Goal: Find specific page/section: Find specific page/section

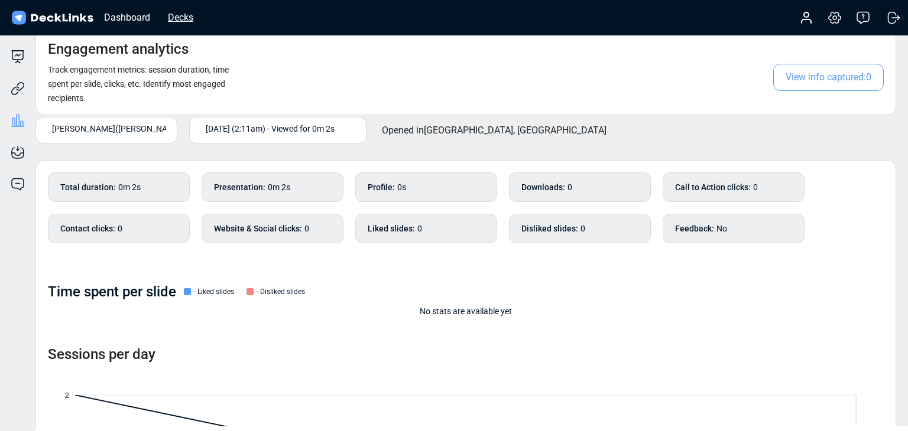
click at [191, 15] on div "Decks" at bounding box center [180, 17] width 37 height 15
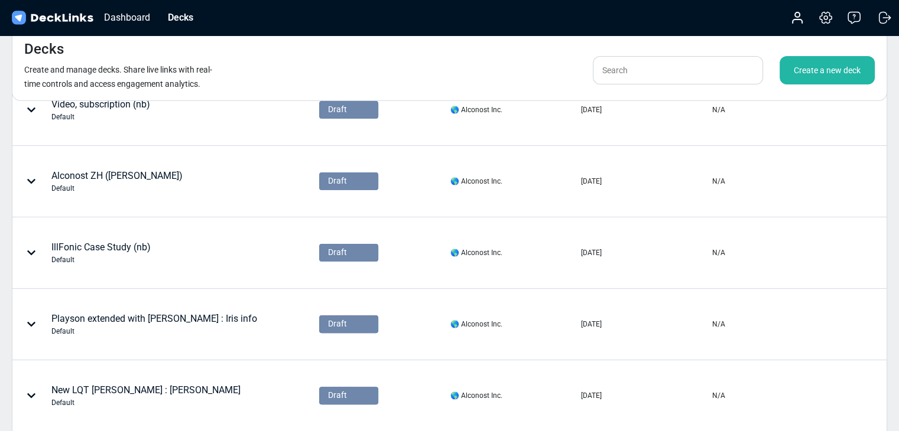
scroll to position [295, 0]
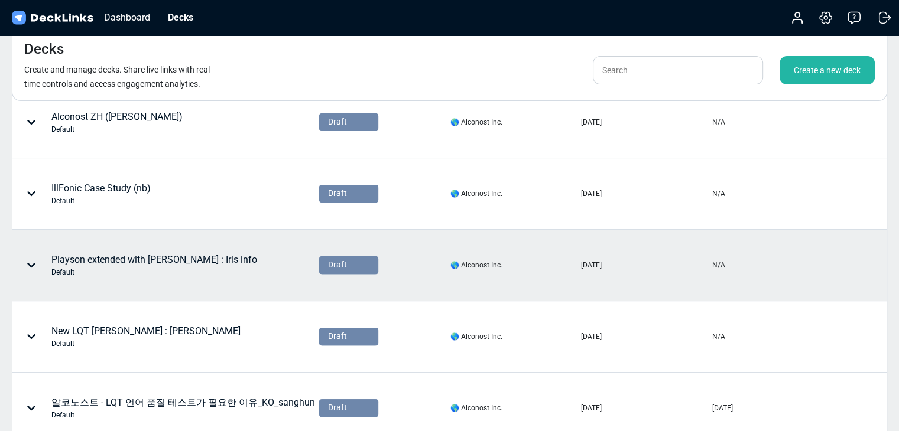
click at [24, 264] on div at bounding box center [33, 265] width 35 height 35
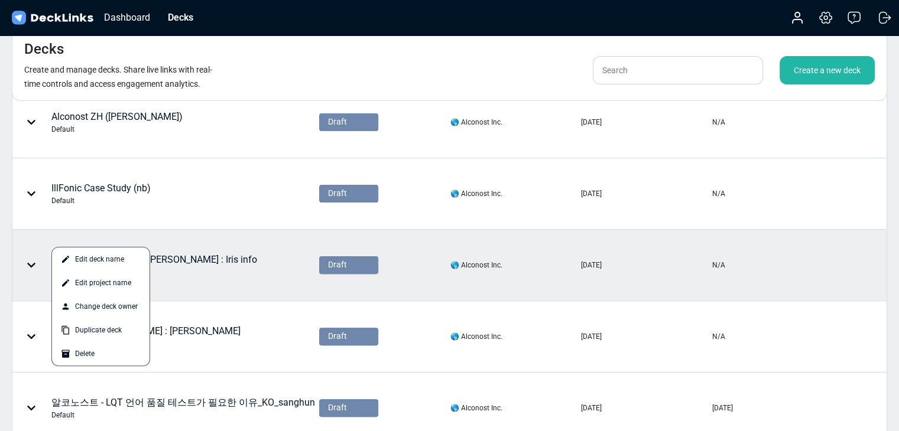
click at [35, 265] on div at bounding box center [449, 215] width 899 height 431
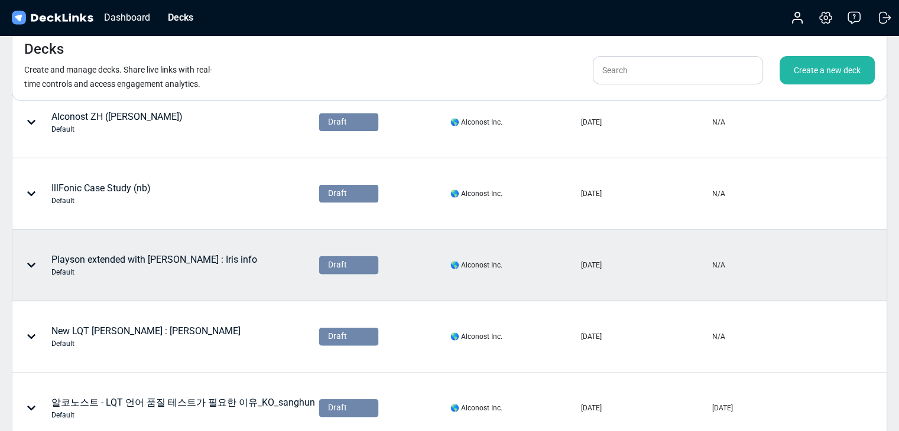
click at [33, 265] on icon at bounding box center [31, 265] width 9 height 9
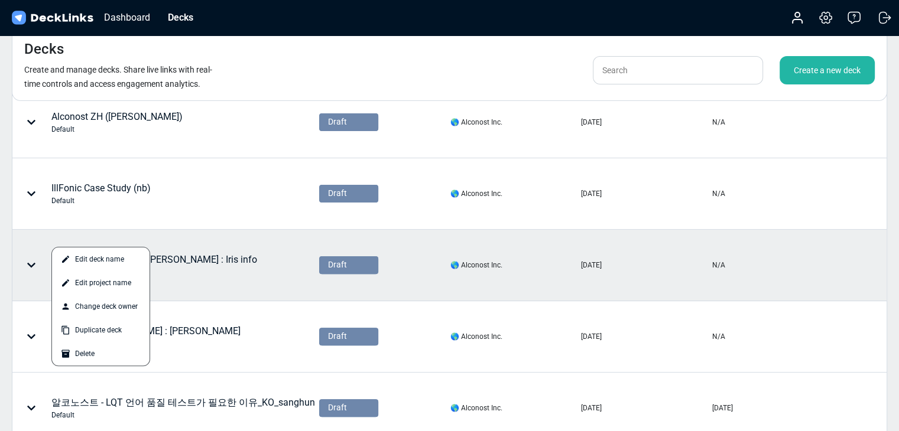
drag, startPoint x: 190, startPoint y: 254, endPoint x: 26, endPoint y: 265, distance: 164.7
click at [26, 265] on div at bounding box center [449, 215] width 899 height 431
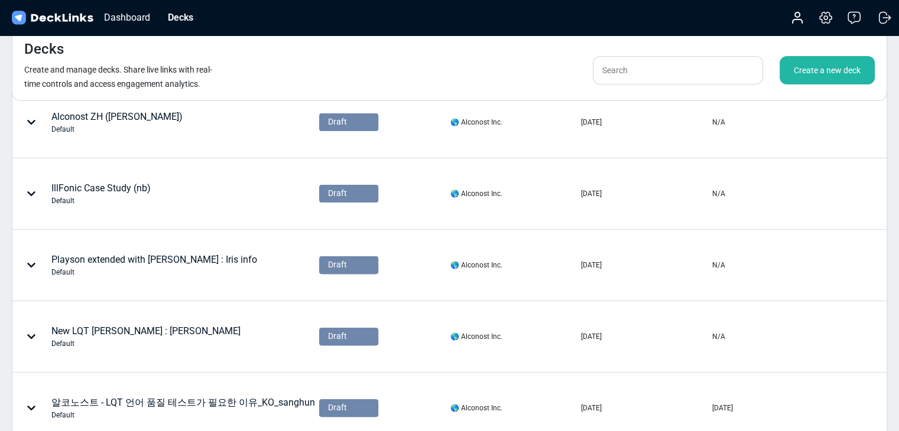
drag, startPoint x: 142, startPoint y: 263, endPoint x: 25, endPoint y: 265, distance: 117.0
click at [25, 265] on div at bounding box center [33, 265] width 35 height 35
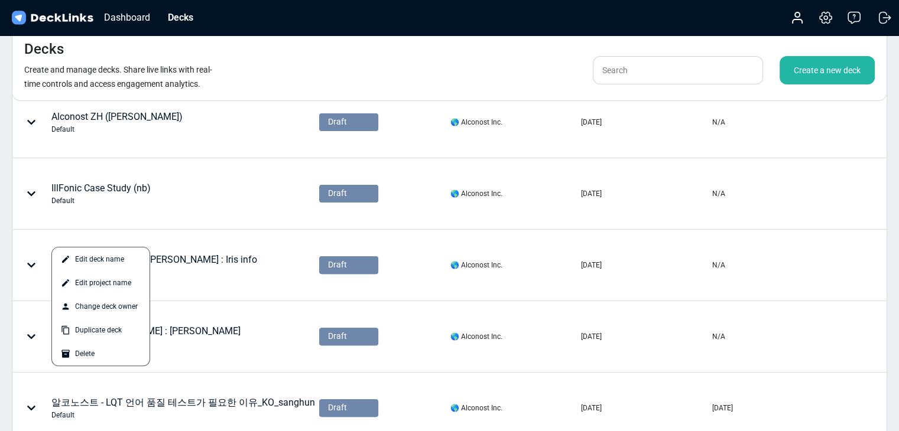
click at [28, 264] on div at bounding box center [449, 215] width 899 height 431
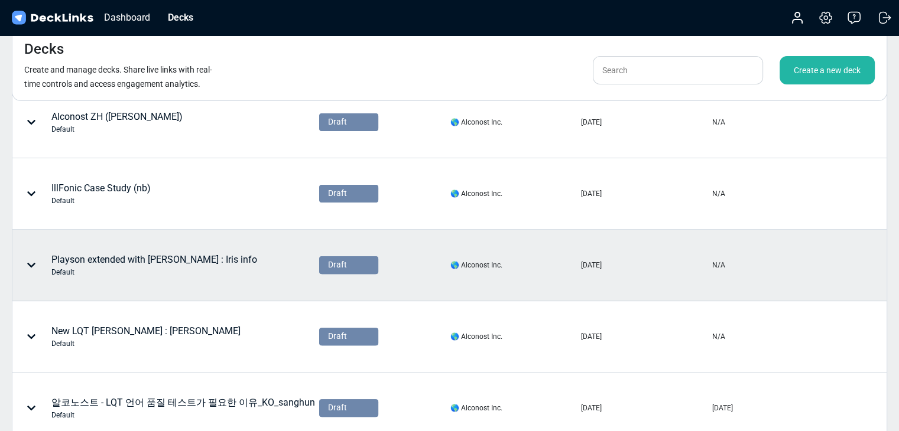
click at [92, 259] on div "Playson extended with [PERSON_NAME] : Iris info Default" at bounding box center [154, 265] width 206 height 25
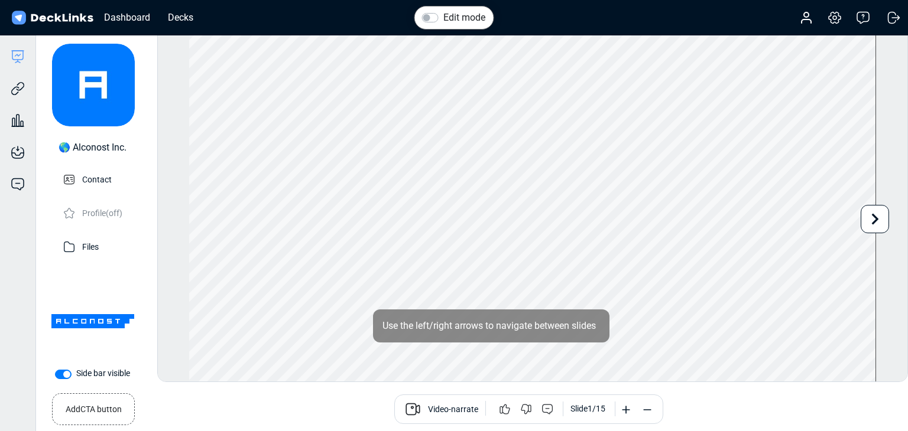
click at [877, 224] on icon at bounding box center [874, 219] width 22 height 22
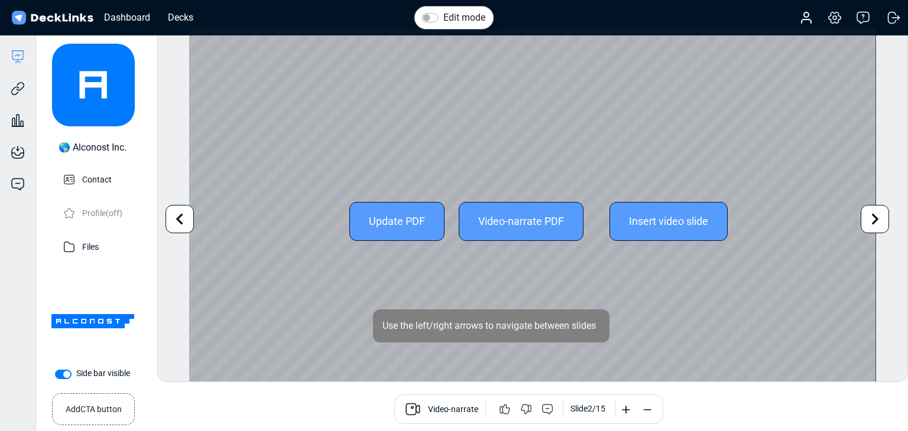
click at [877, 224] on icon at bounding box center [874, 219] width 22 height 22
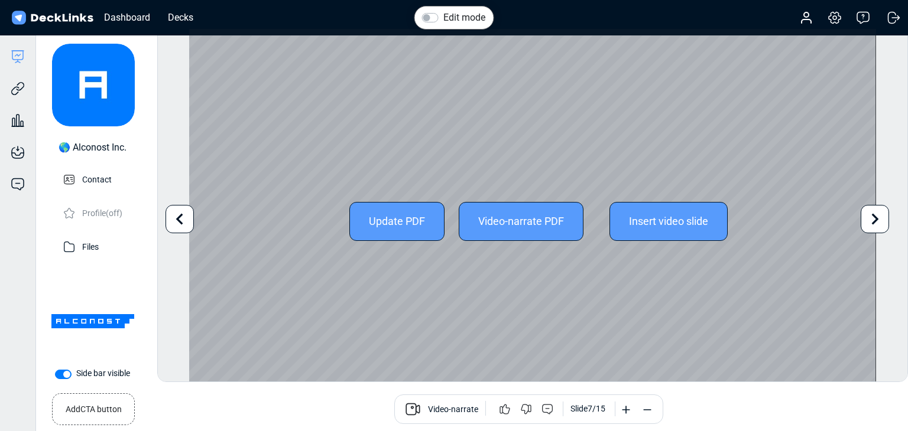
click at [877, 224] on icon at bounding box center [874, 219] width 22 height 22
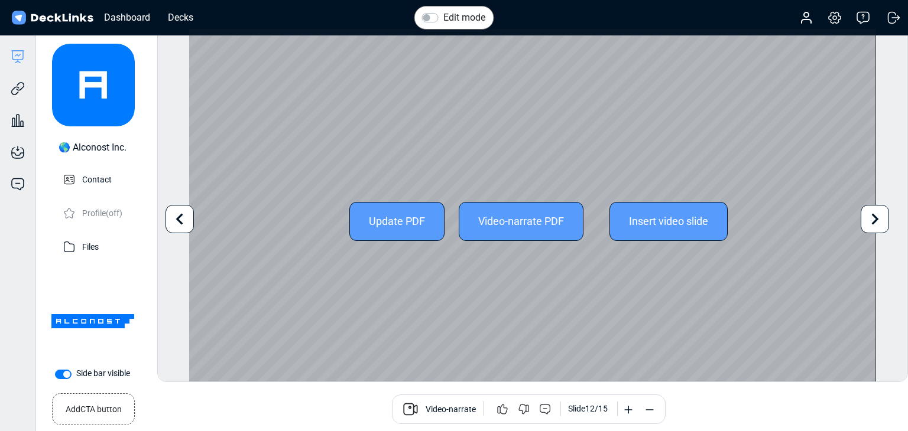
click at [877, 224] on icon at bounding box center [874, 219] width 22 height 22
click at [877, 224] on div "Edit mode Change photo Updating this image will immediately apply to all of you…" at bounding box center [532, 205] width 750 height 354
click at [189, 220] on div "Update PDF Video-narrate PDF Insert video slide Use the left/right arrows to na…" at bounding box center [532, 221] width 687 height 385
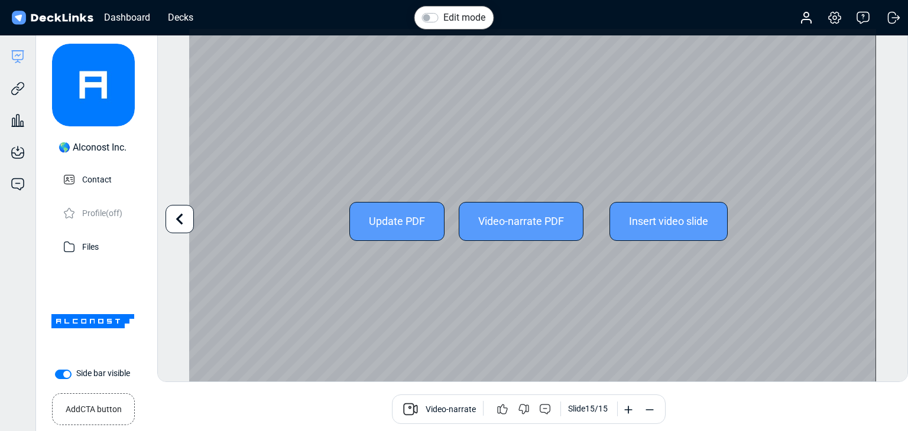
click at [189, 220] on icon at bounding box center [179, 219] width 22 height 22
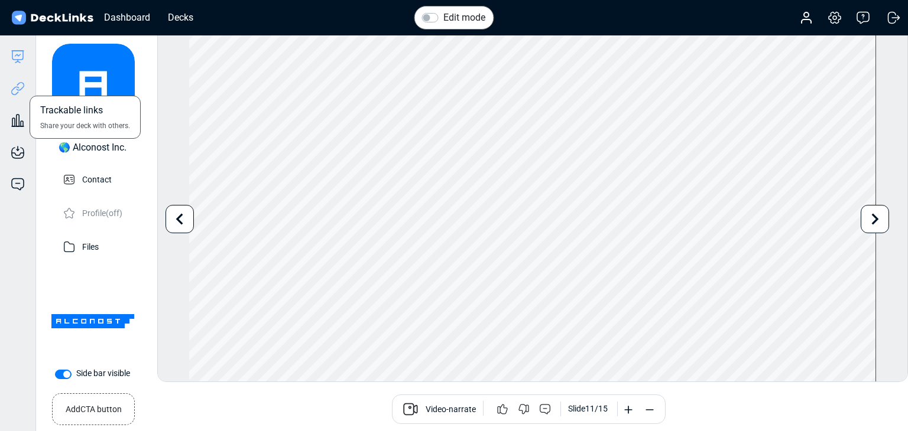
click at [15, 89] on icon at bounding box center [18, 89] width 14 height 14
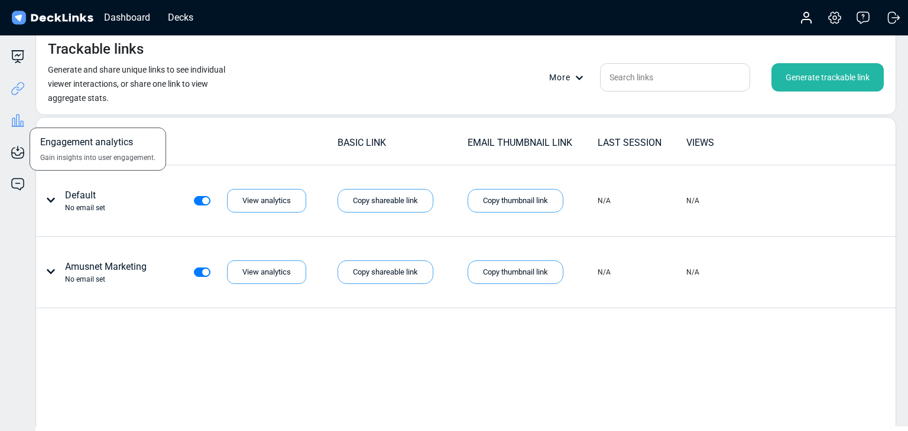
click at [21, 118] on icon at bounding box center [18, 120] width 14 height 14
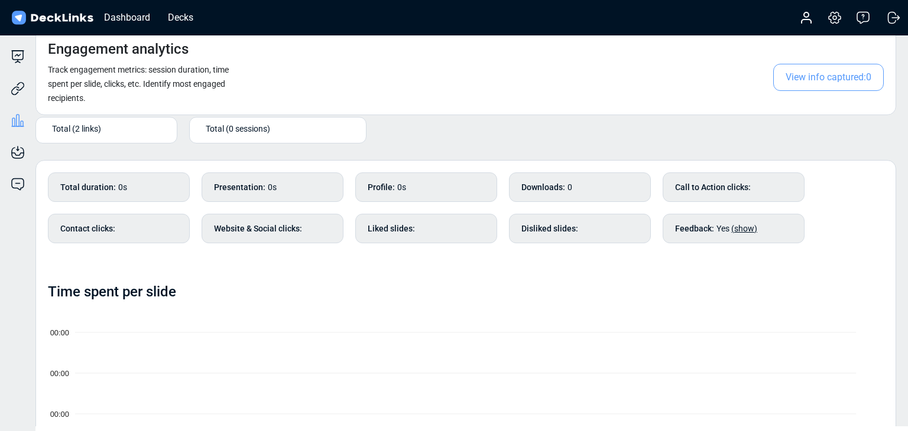
click at [118, 138] on div "Total (2 links)" at bounding box center [107, 131] width 118 height 20
click at [112, 155] on div "Default" at bounding box center [106, 150] width 129 height 14
click at [151, 135] on div "Default" at bounding box center [107, 131] width 118 height 20
click at [125, 167] on div "Amusnet Marketing" at bounding box center [106, 164] width 121 height 11
click at [181, 17] on div "Decks" at bounding box center [180, 17] width 37 height 15
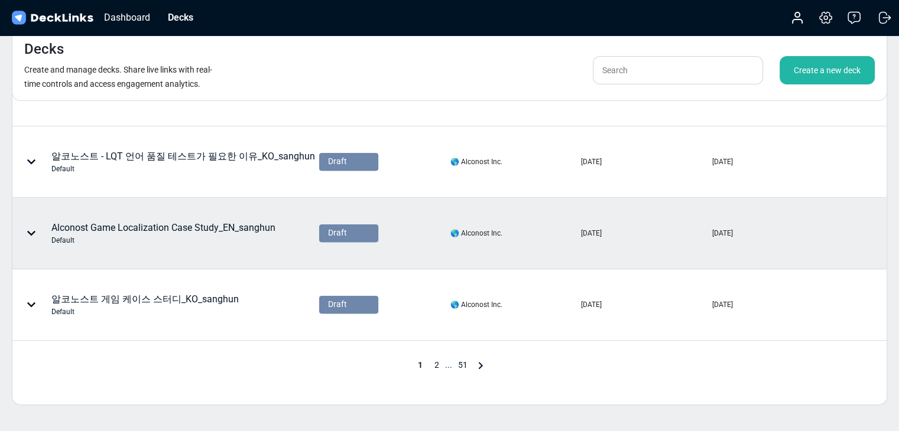
scroll to position [591, 0]
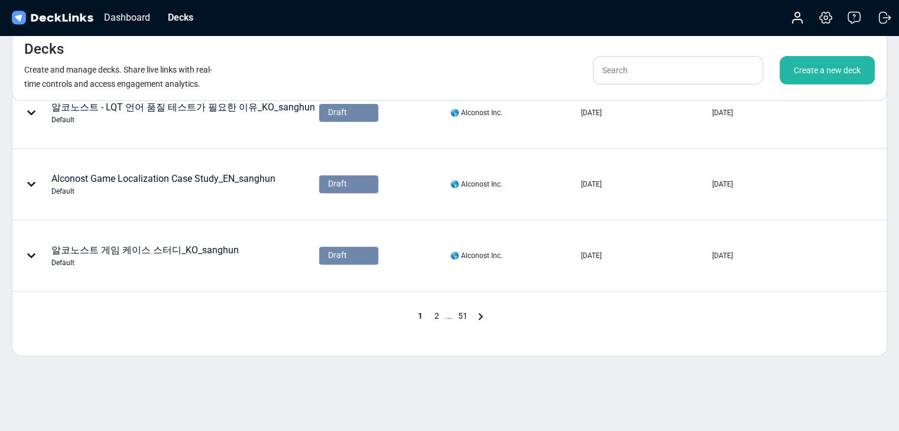
click at [440, 315] on span "2" at bounding box center [436, 315] width 17 height 9
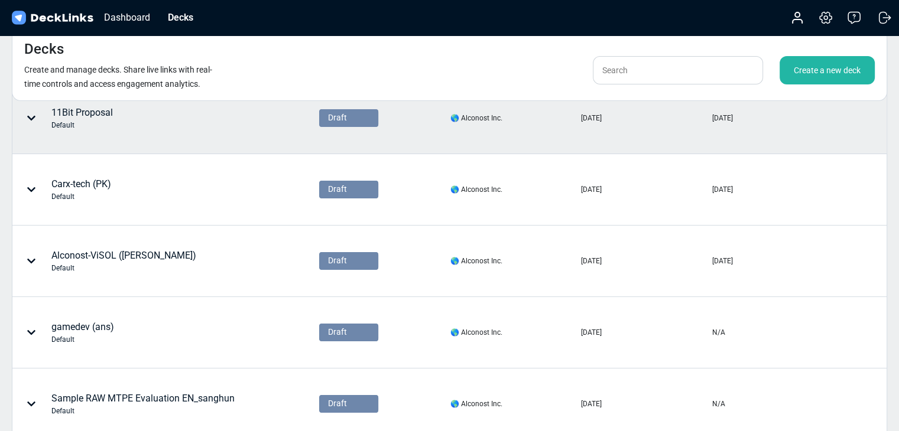
scroll to position [0, 0]
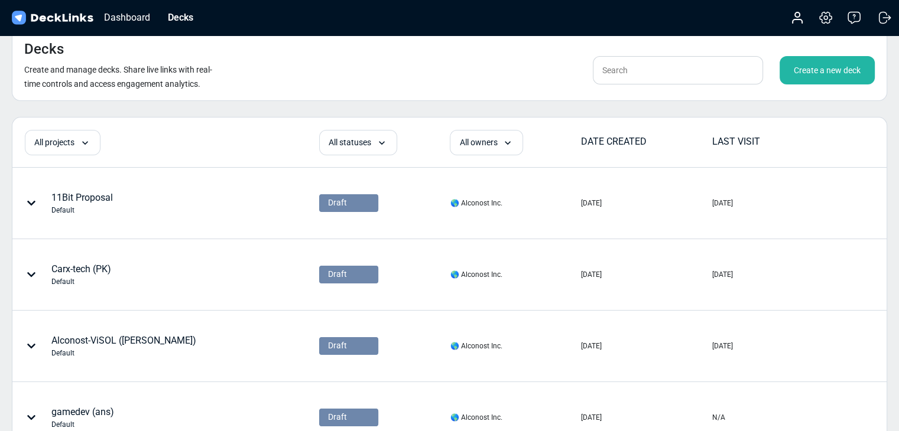
drag, startPoint x: 660, startPoint y: 93, endPoint x: 651, endPoint y: 69, distance: 25.5
click at [659, 90] on div "Decks Create and manage decks. Share live links with real-time controls and acc…" at bounding box center [449, 64] width 875 height 73
click at [651, 70] on input "text" at bounding box center [678, 70] width 170 height 28
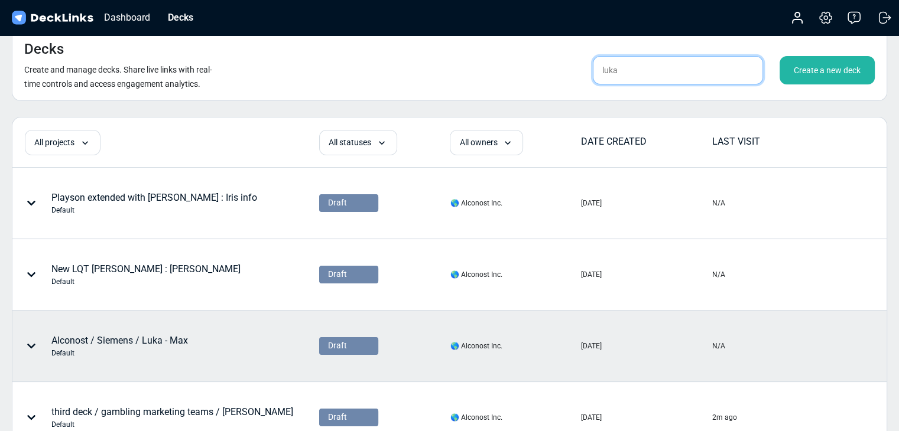
scroll to position [59, 0]
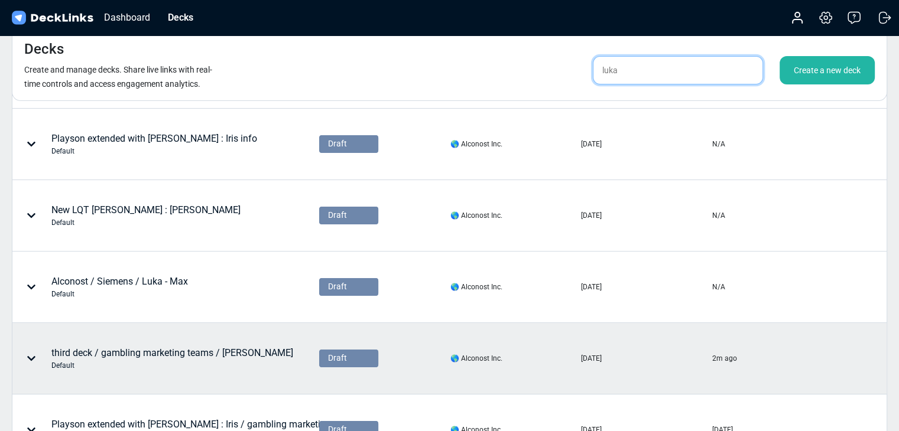
type input "luka"
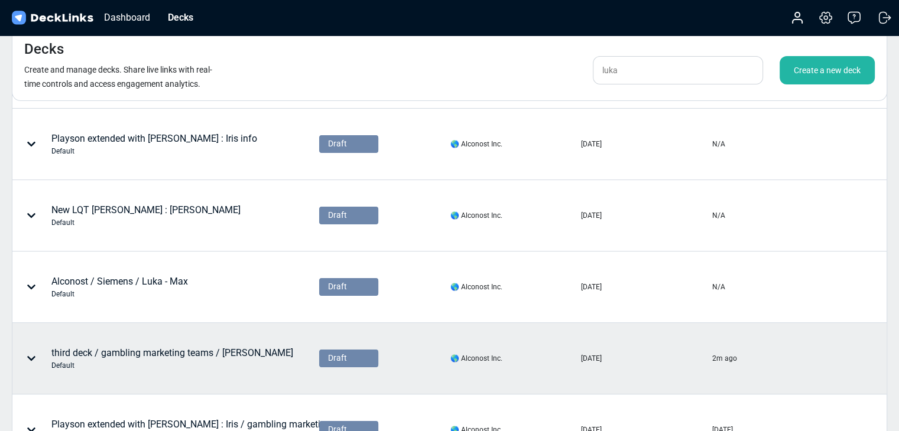
click at [199, 360] on div "Default" at bounding box center [172, 365] width 242 height 11
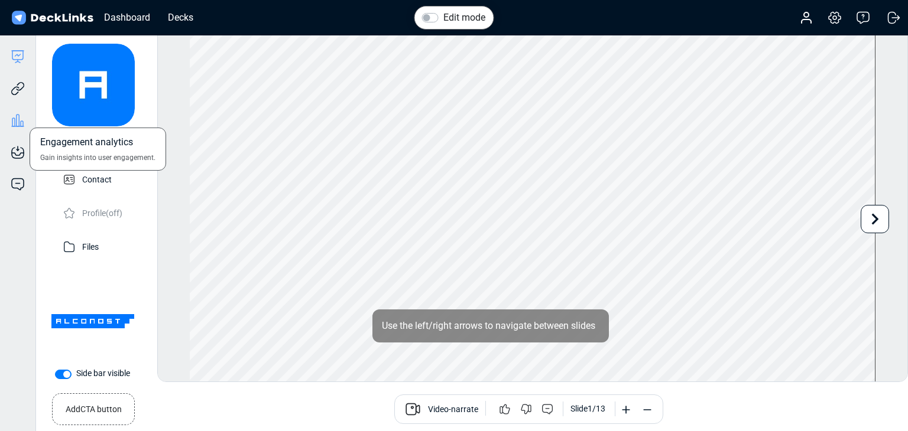
click at [21, 120] on icon at bounding box center [18, 120] width 14 height 14
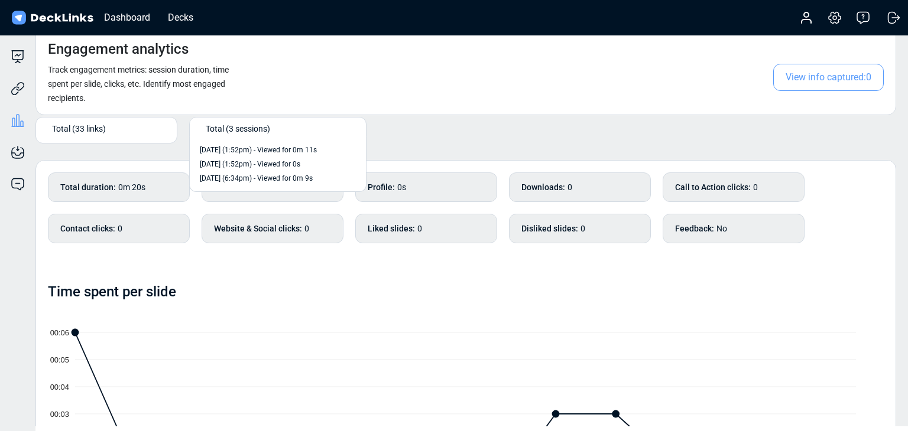
click at [256, 124] on span "Total (3 sessions)" at bounding box center [238, 128] width 64 height 12
click at [261, 149] on span "[DATE] (1:52pm) - Viewed for 0m 11s" at bounding box center [258, 150] width 117 height 11
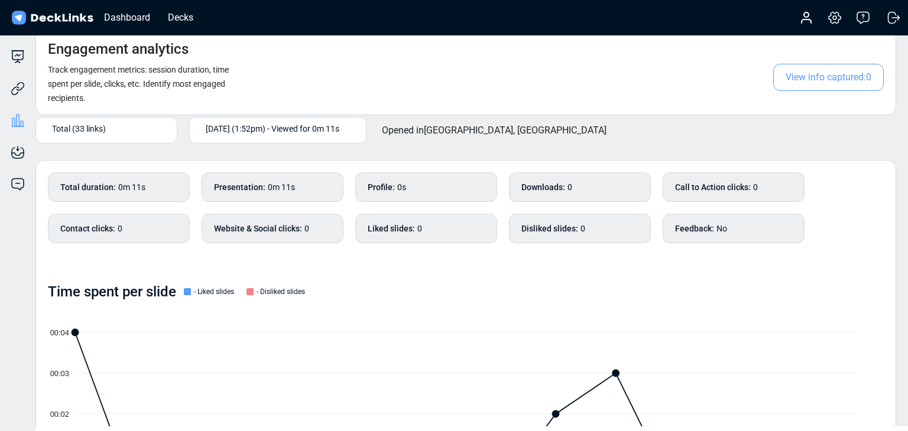
click at [99, 126] on span "Total (33 links)" at bounding box center [79, 128] width 54 height 12
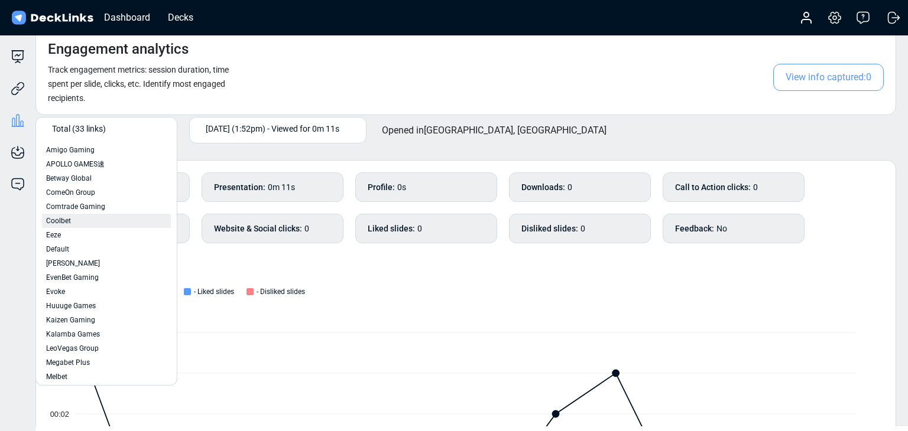
scroll to position [232, 0]
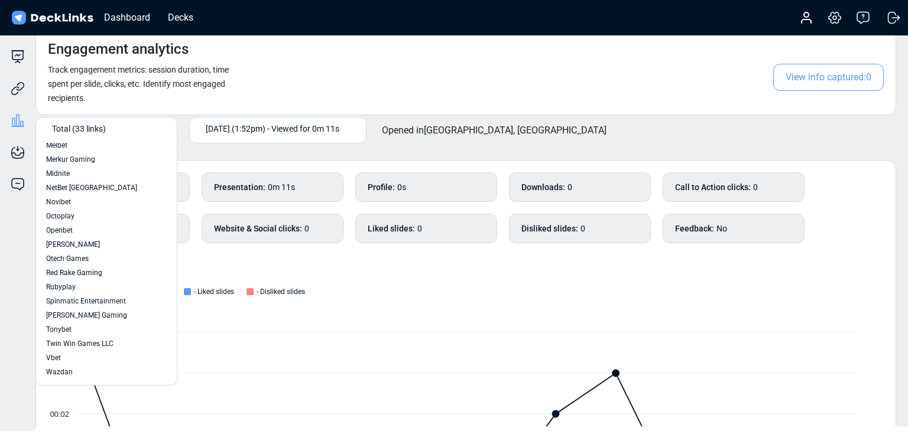
click at [340, 74] on div "Engagement analytics Track engagement metrics: session duration, time spent per…" at bounding box center [465, 71] width 860 height 87
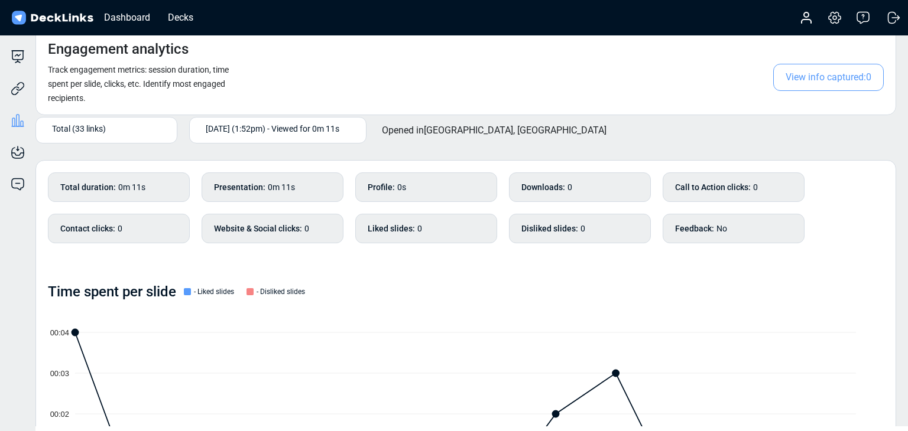
click at [236, 133] on span "[DATE] (1:52pm) - Viewed for 0m 11s" at bounding box center [273, 128] width 134 height 12
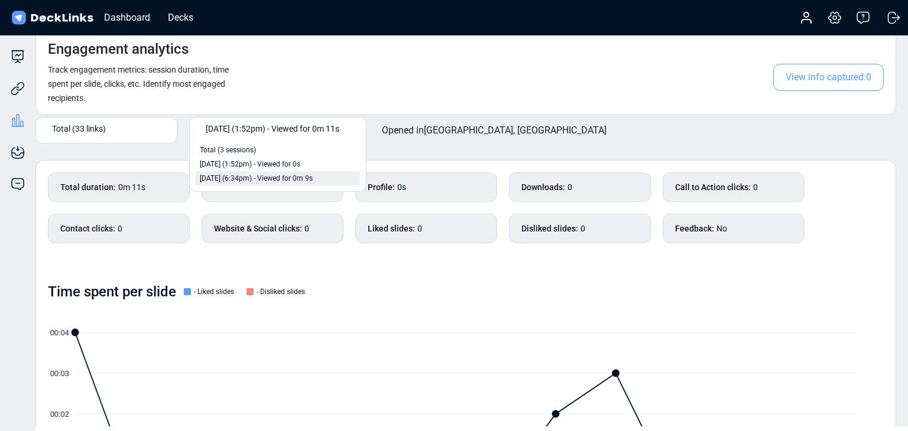
click at [255, 181] on span "[DATE] (6:34pm) - Viewed for 0m 9s" at bounding box center [256, 178] width 113 height 11
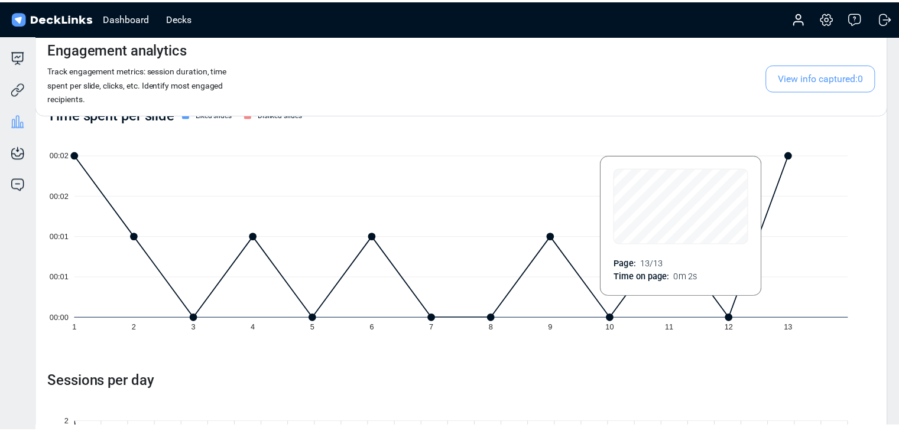
scroll to position [118, 0]
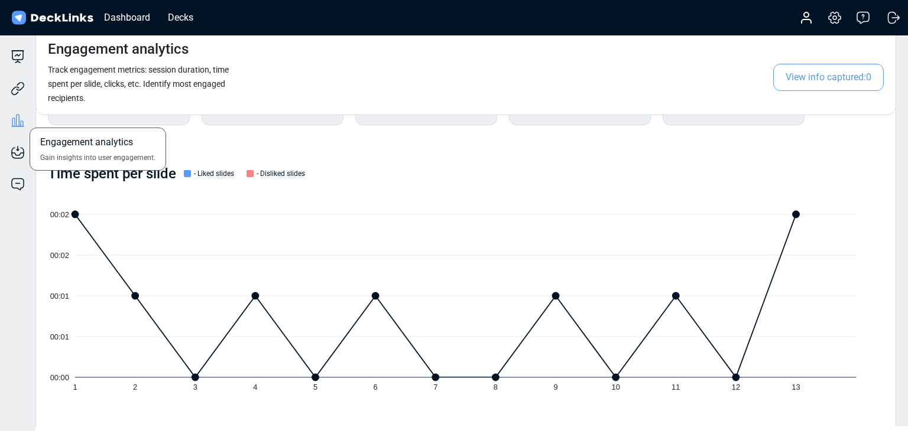
click at [30, 112] on div "Engagement analytics Gain insights into user engagement." at bounding box center [17, 112] width 35 height 32
click at [116, 20] on div "Dashboard" at bounding box center [127, 17] width 58 height 15
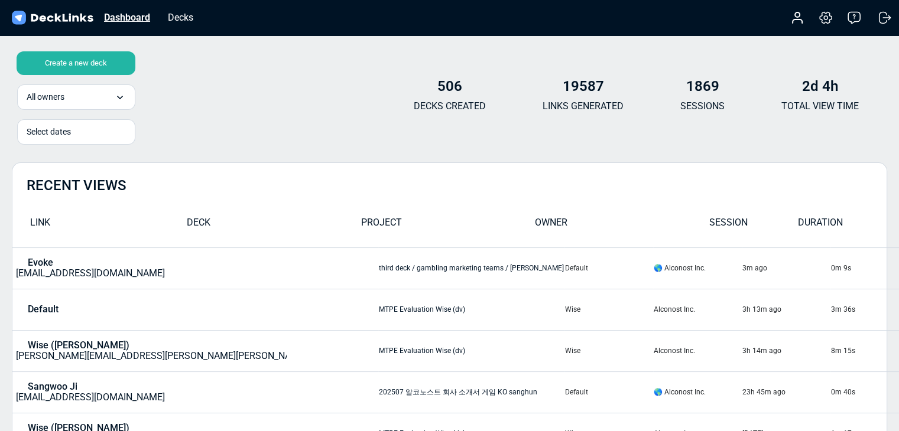
click at [116, 15] on div "Dashboard" at bounding box center [127, 17] width 58 height 15
click at [189, 9] on div "Dashboard Decks" at bounding box center [105, 18] width 193 height 26
click at [190, 11] on div "Decks" at bounding box center [180, 17] width 37 height 15
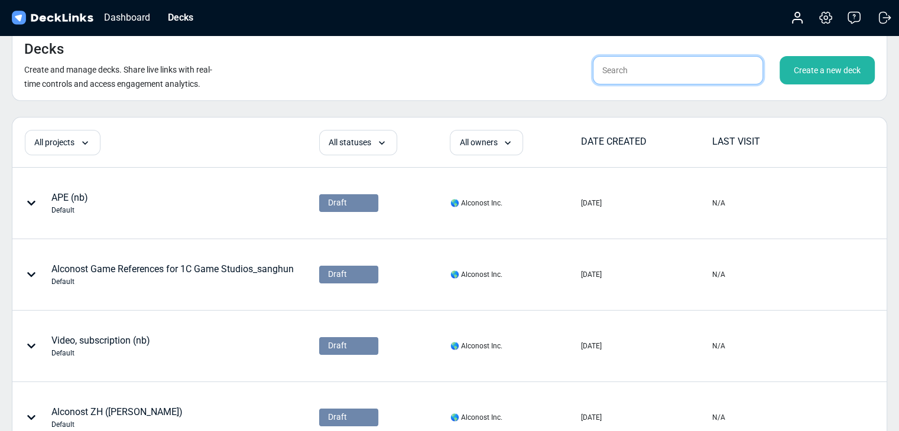
drag, startPoint x: 662, startPoint y: 74, endPoint x: 644, endPoint y: 79, distance: 19.1
click at [662, 74] on input "text" at bounding box center [678, 70] width 170 height 28
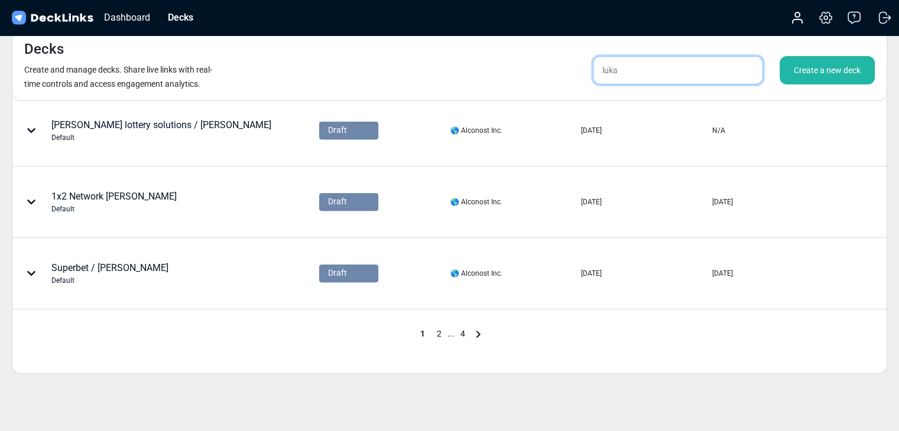
scroll to position [617, 0]
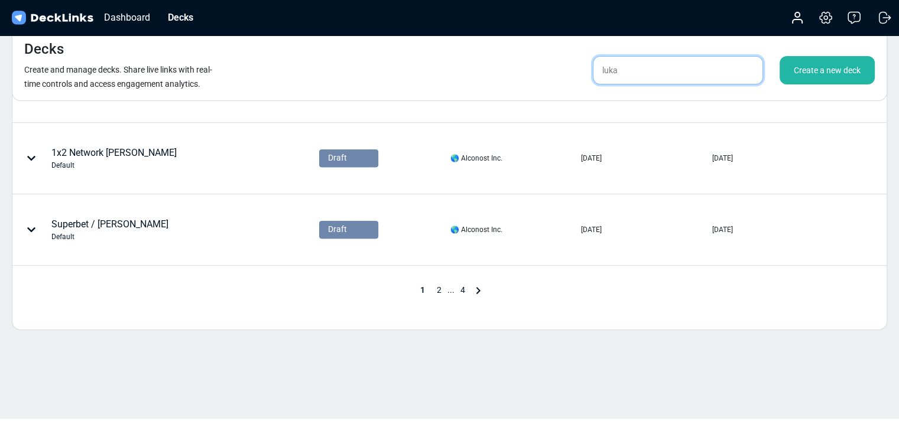
type input "luka"
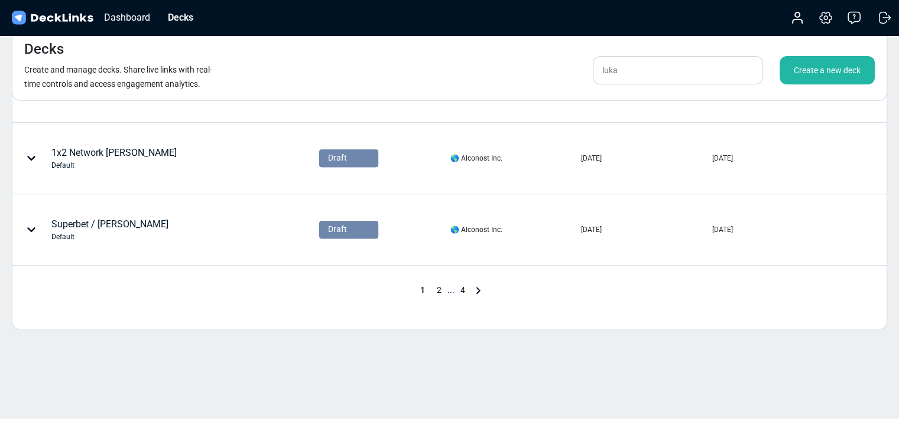
click at [440, 290] on span "2" at bounding box center [439, 289] width 17 height 9
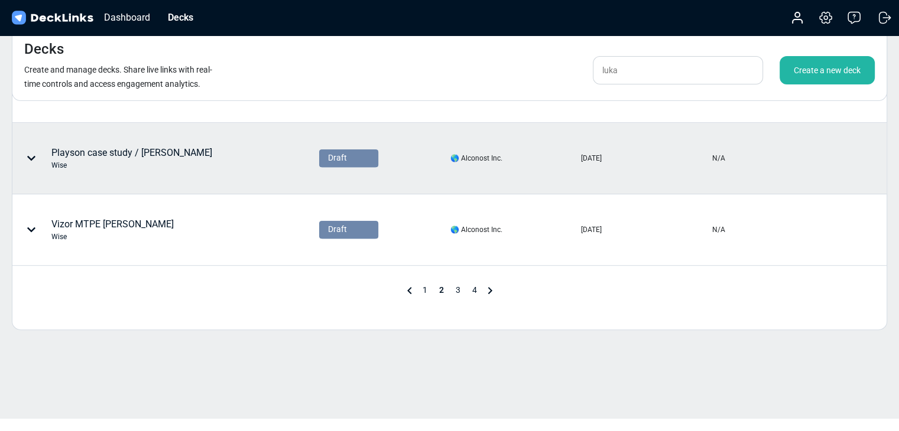
click at [109, 155] on div "Playson case study / [PERSON_NAME]" at bounding box center [131, 158] width 161 height 25
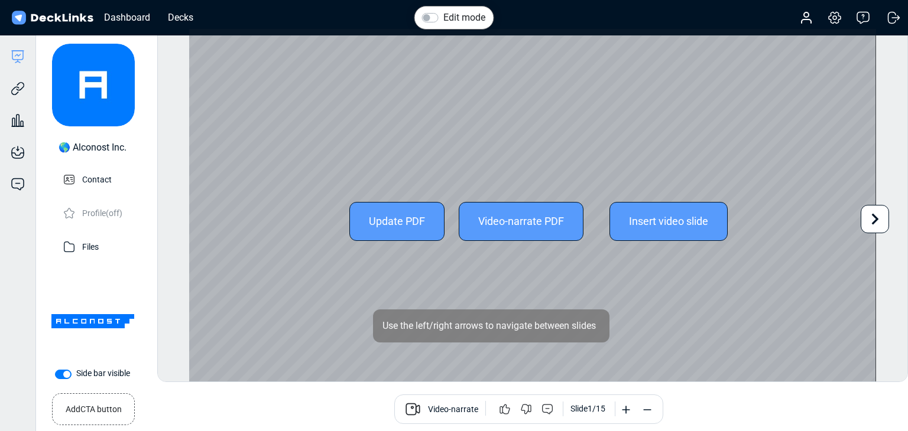
click at [876, 228] on icon at bounding box center [874, 219] width 22 height 22
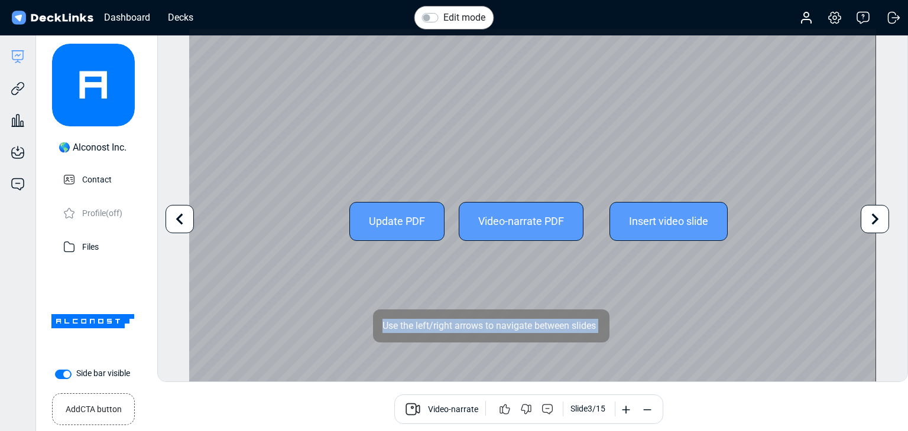
click at [876, 228] on icon at bounding box center [874, 219] width 22 height 22
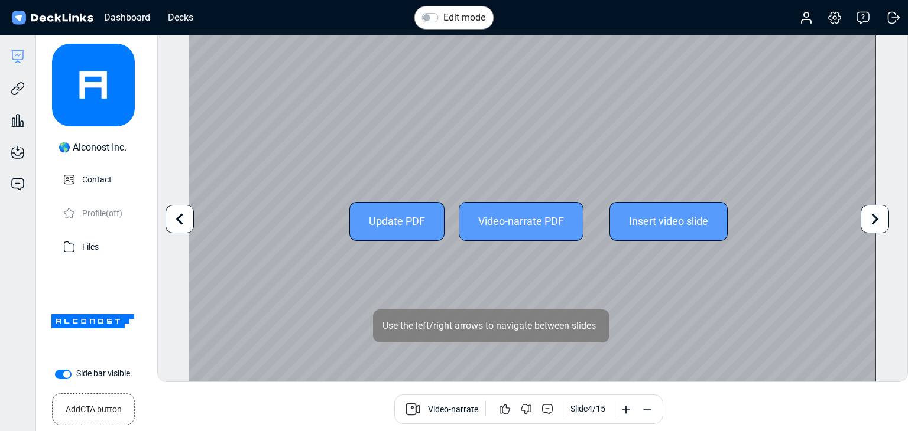
click at [876, 228] on icon at bounding box center [874, 219] width 22 height 22
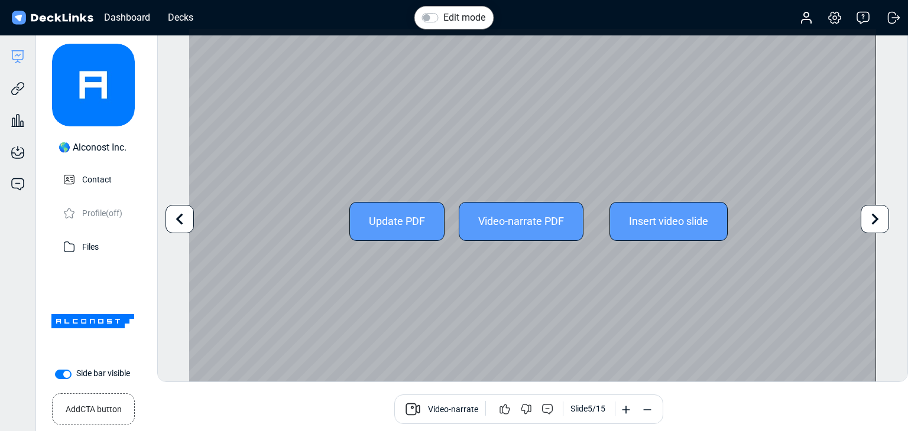
click at [876, 228] on icon at bounding box center [874, 219] width 22 height 22
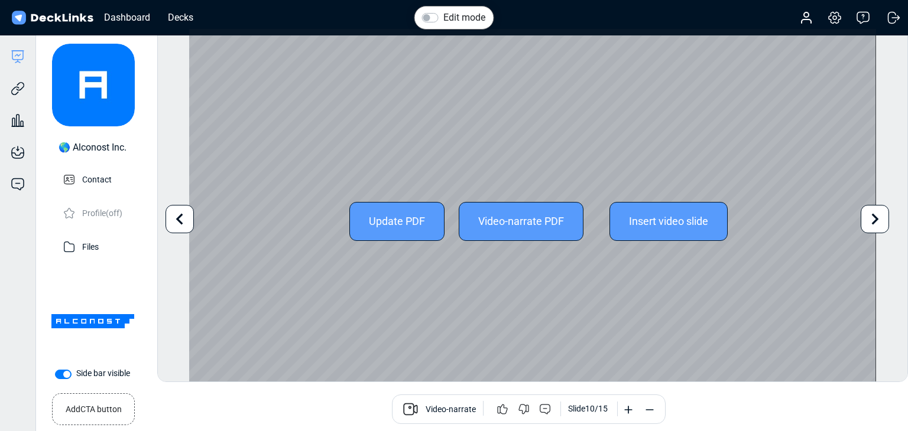
click at [876, 228] on icon at bounding box center [874, 219] width 22 height 22
